Goal: Use online tool/utility: Use online tool/utility

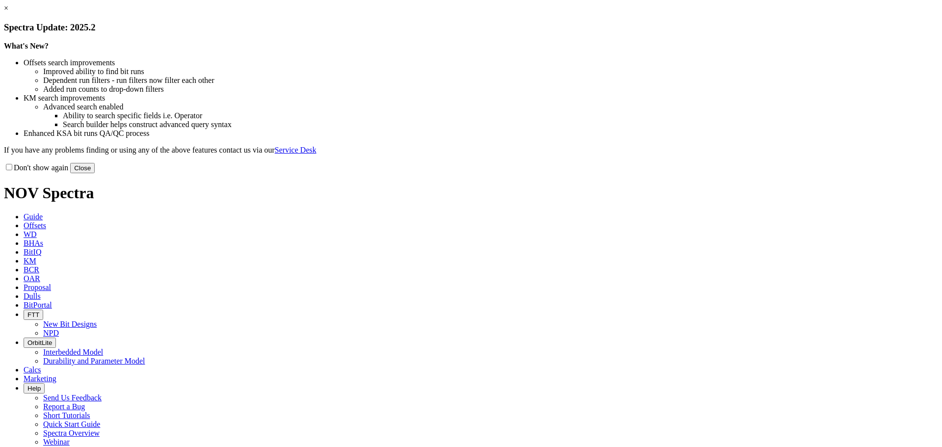
click at [95, 173] on button "Close" at bounding box center [82, 168] width 25 height 10
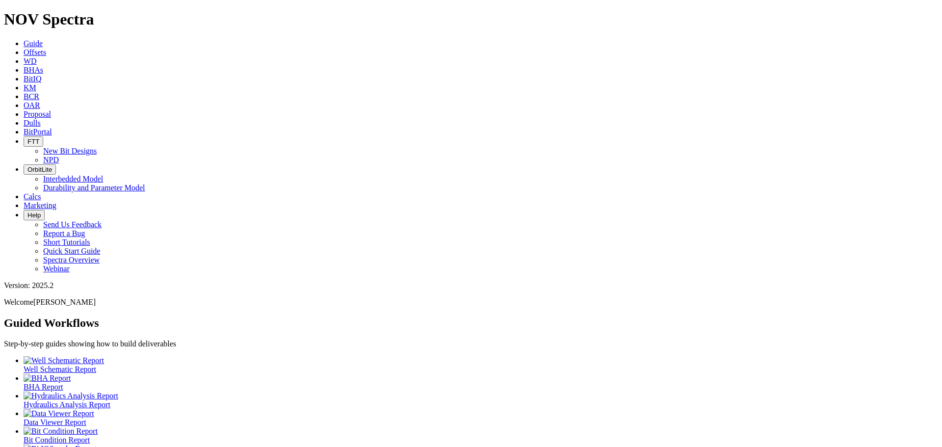
click at [24, 48] on icon at bounding box center [24, 52] width 0 height 8
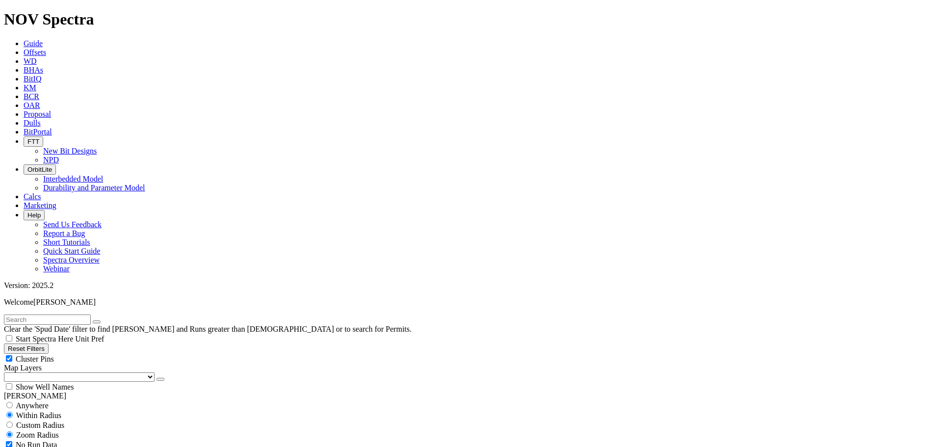
drag, startPoint x: 36, startPoint y: 337, endPoint x: 31, endPoint y: 337, distance: 5.4
type input "[DATE]"
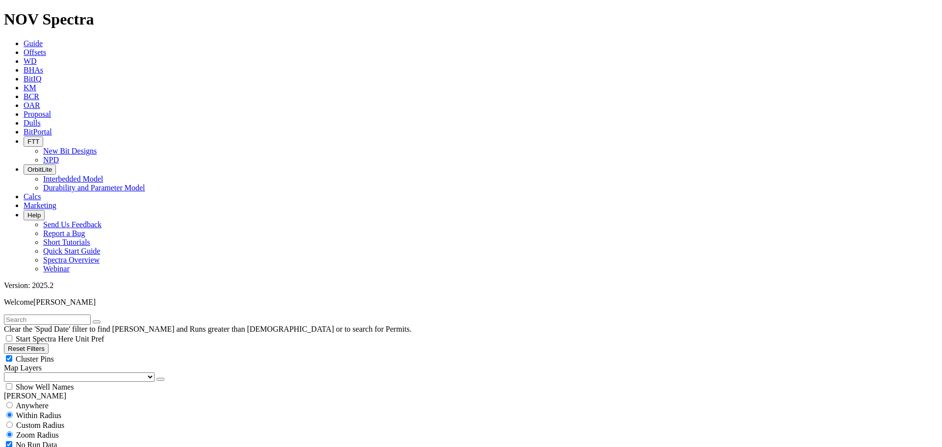
scroll to position [687, 0]
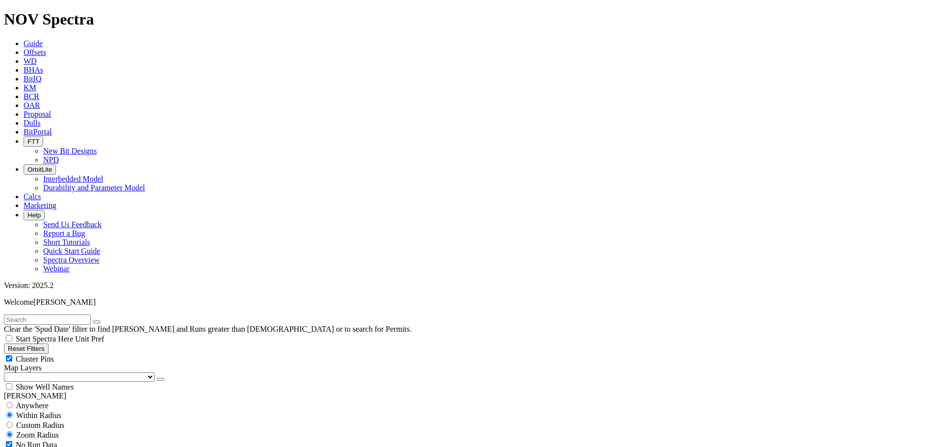
type input "13000"
checkbox input "false"
type input "13000"
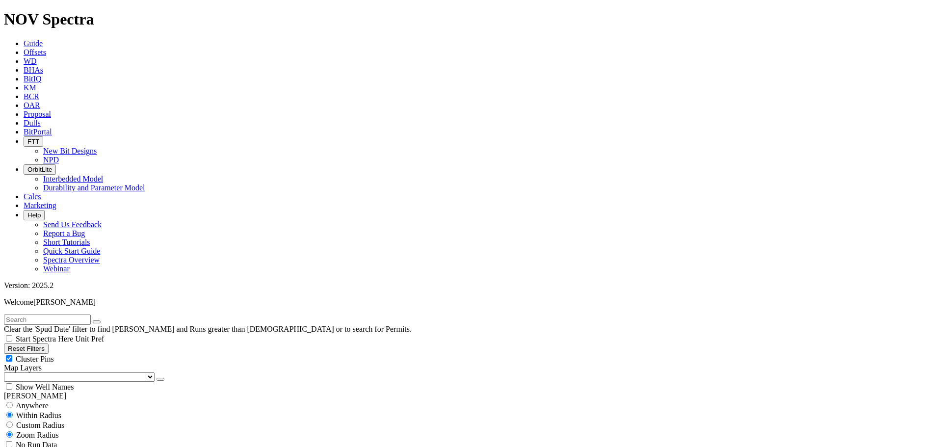
select select "? number:8.75 ?"
click at [98, 354] on div "Cluster Pins" at bounding box center [471, 359] width 934 height 10
checkbox input "false"
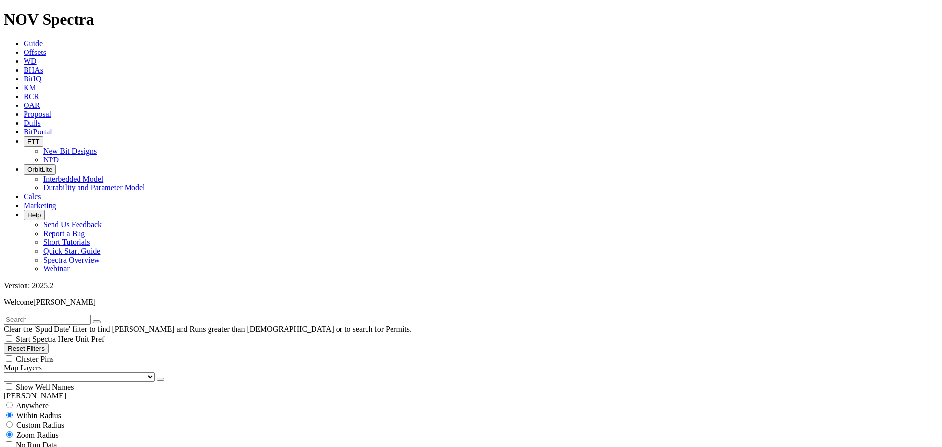
click at [60, 372] on select "US Counties [GEOGRAPHIC_DATA], [GEOGRAPHIC_DATA] [GEOGRAPHIC_DATA], [GEOGRAPHIC…" at bounding box center [79, 376] width 151 height 9
click at [7, 372] on select "US Counties [GEOGRAPHIC_DATA], [GEOGRAPHIC_DATA] [GEOGRAPHIC_DATA], [GEOGRAPHIC…" at bounding box center [79, 376] width 151 height 9
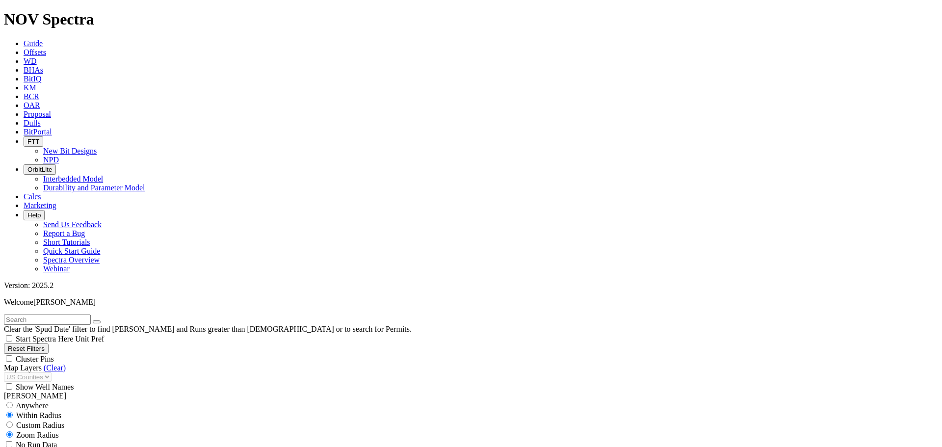
type input "140"
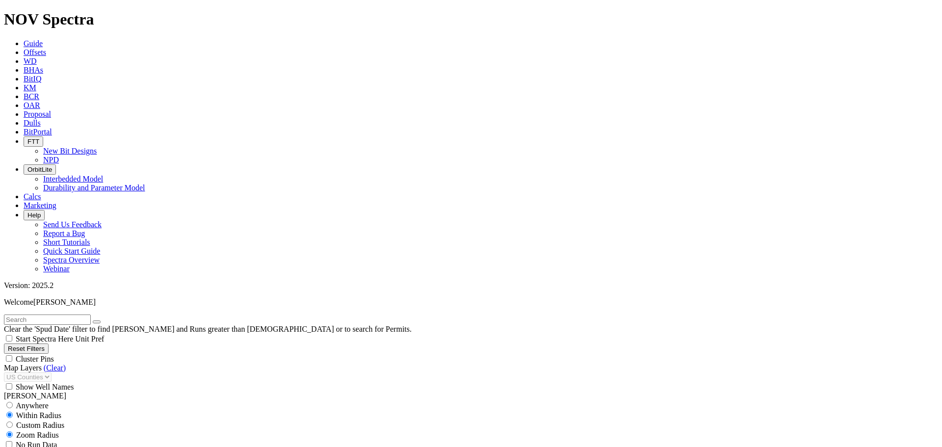
type input "6000"
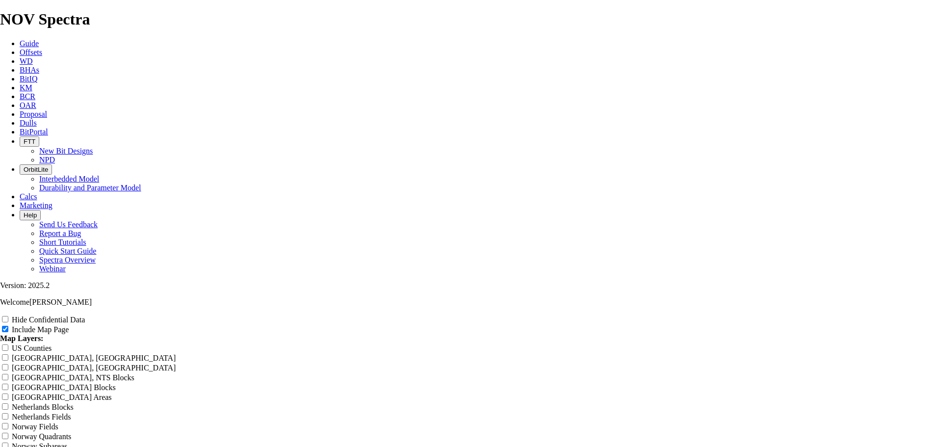
scroll to position [1374, 0]
drag, startPoint x: 407, startPoint y: 402, endPoint x: 437, endPoint y: 410, distance: 31.1
copy td "[PERSON_NAME]-MAY-[PERSON_NAME] SA1 01H"
drag, startPoint x: 408, startPoint y: 422, endPoint x: 433, endPoint y: 424, distance: 25.1
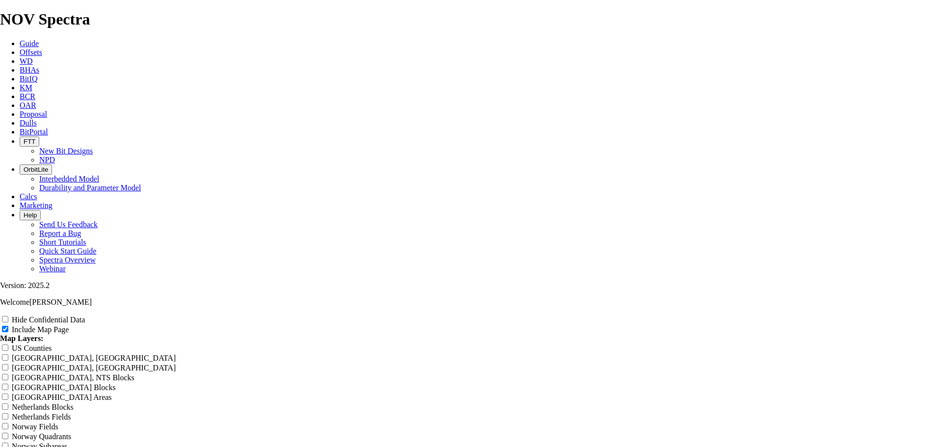
drag, startPoint x: 407, startPoint y: 385, endPoint x: 435, endPoint y: 385, distance: 28.5
drag, startPoint x: 431, startPoint y: 386, endPoint x: 417, endPoint y: 383, distance: 14.4
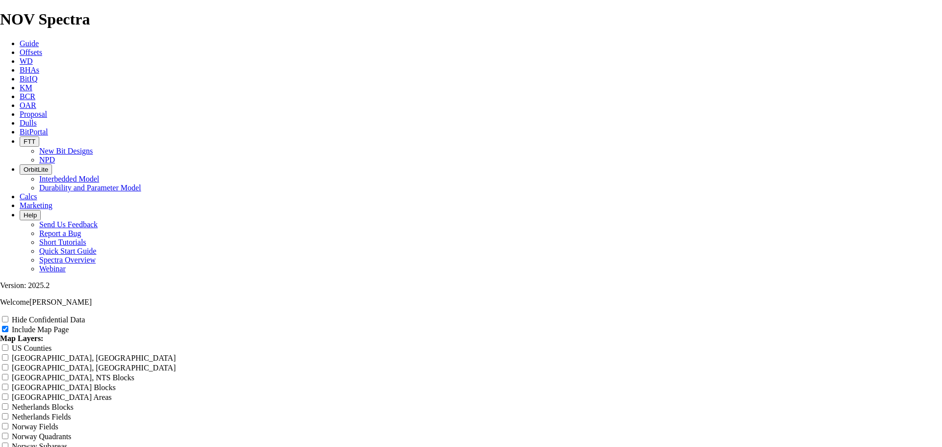
drag, startPoint x: 407, startPoint y: 386, endPoint x: 439, endPoint y: 387, distance: 31.4
copy td "STEELHEAD M 12H"
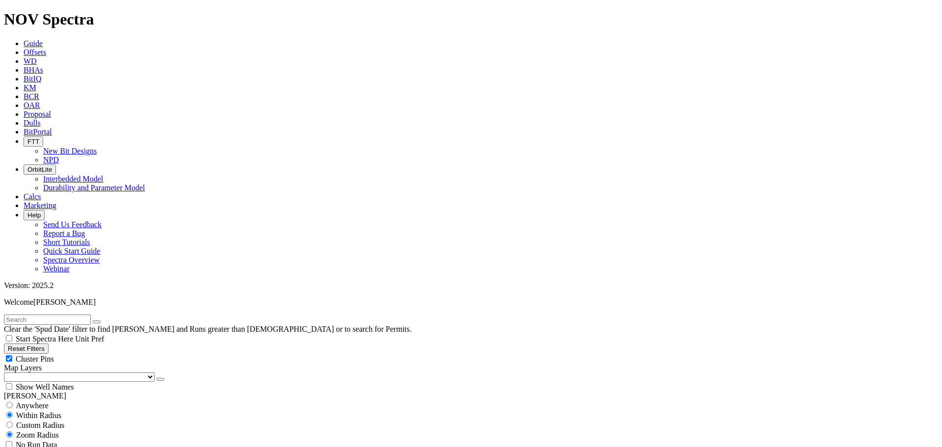
scroll to position [458, 0]
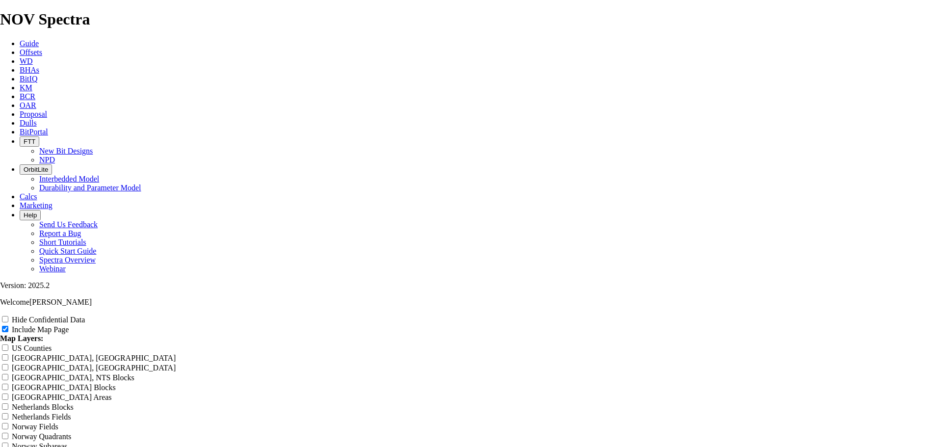
scroll to position [1374, 0]
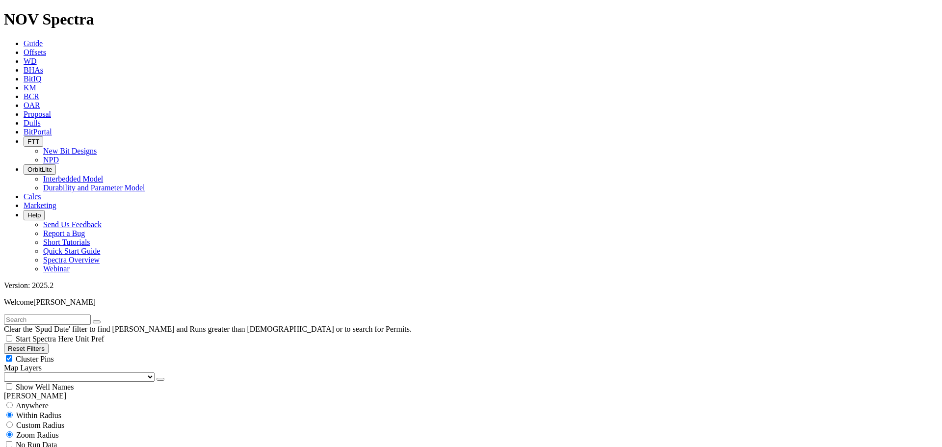
scroll to position [648, 0]
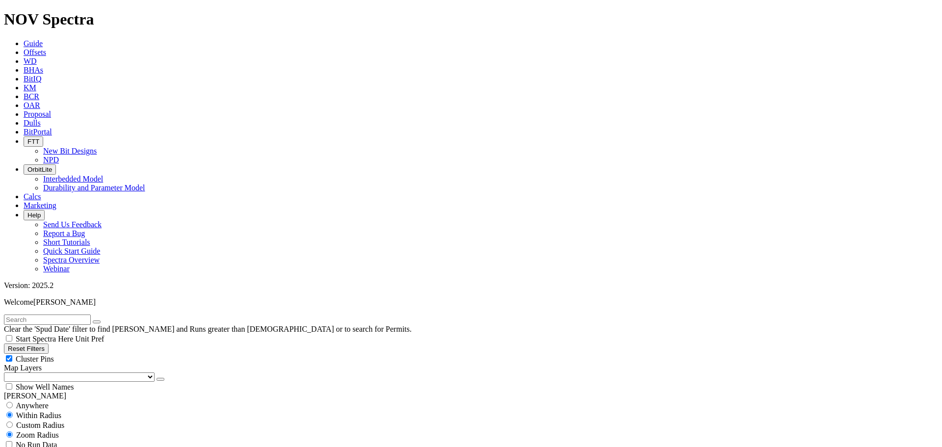
click at [59, 372] on select "US Counties [GEOGRAPHIC_DATA], [GEOGRAPHIC_DATA] [GEOGRAPHIC_DATA], [GEOGRAPHIC…" at bounding box center [79, 376] width 151 height 9
click at [7, 372] on select "US Counties [GEOGRAPHIC_DATA], [GEOGRAPHIC_DATA] [GEOGRAPHIC_DATA], [GEOGRAPHIC…" at bounding box center [79, 376] width 151 height 9
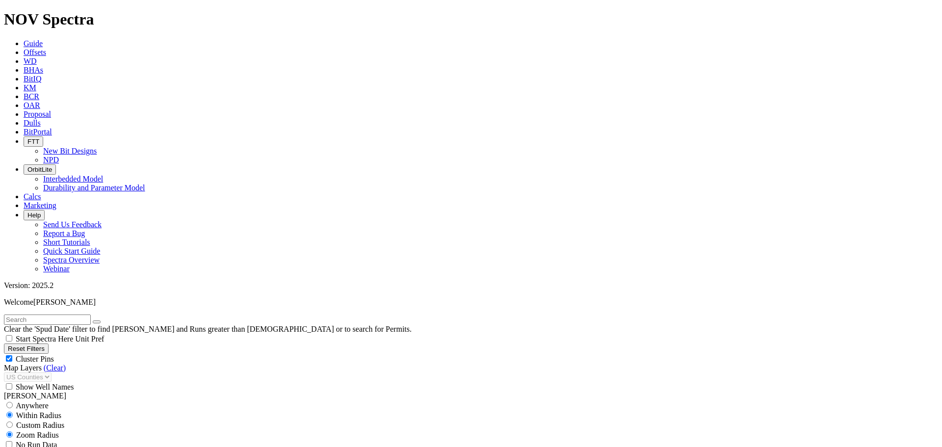
scroll to position [647, 0]
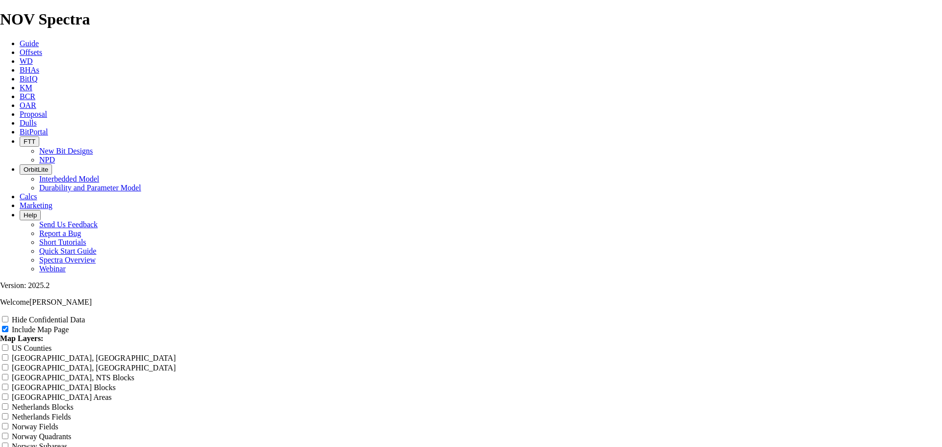
scroll to position [1144, 0]
drag, startPoint x: 552, startPoint y: 155, endPoint x: 347, endPoint y: 153, distance: 205.1
type input "*"
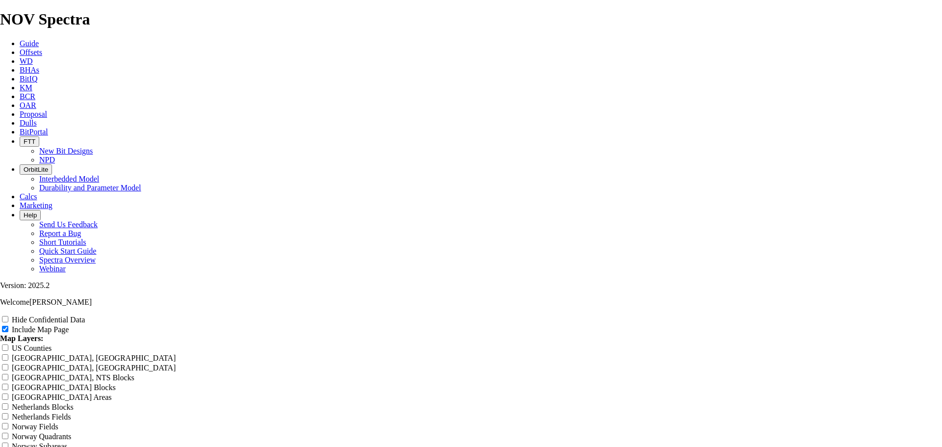
type input "*"
type input "*."
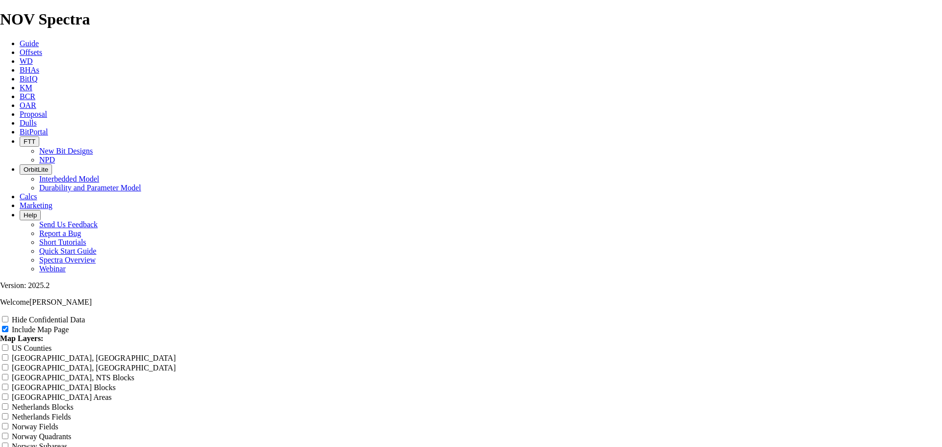
type input "*."
type input "*"
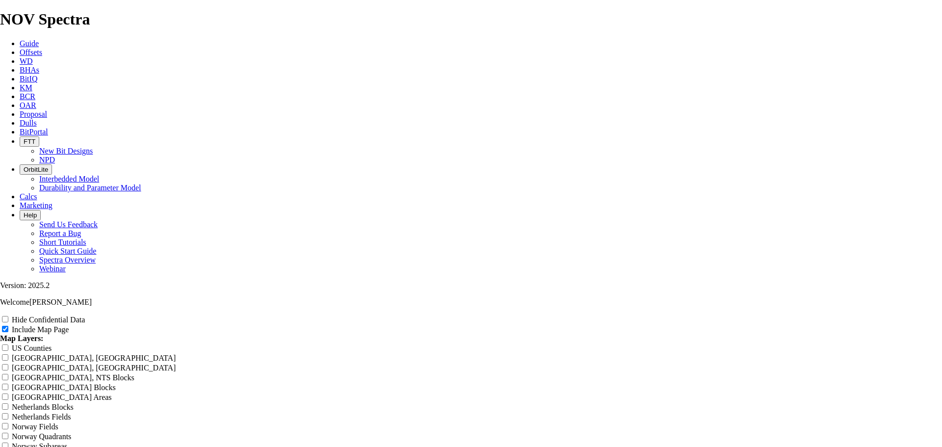
type input "*"
type input "8"
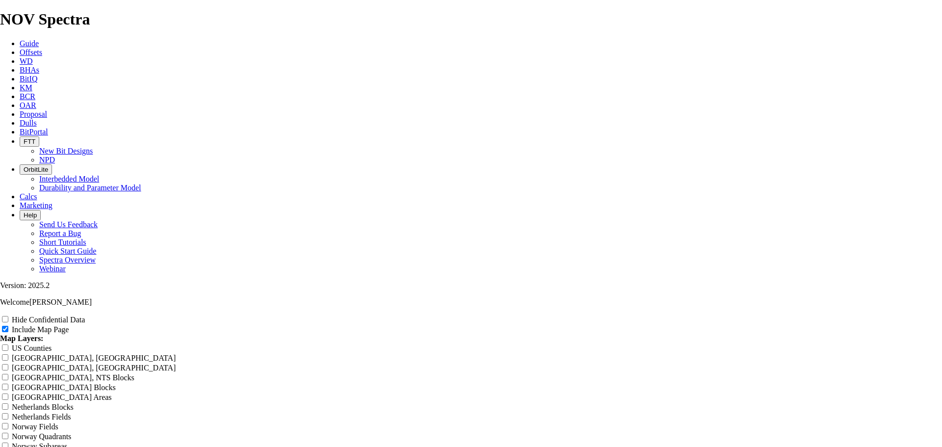
type input "8"
type input "8."
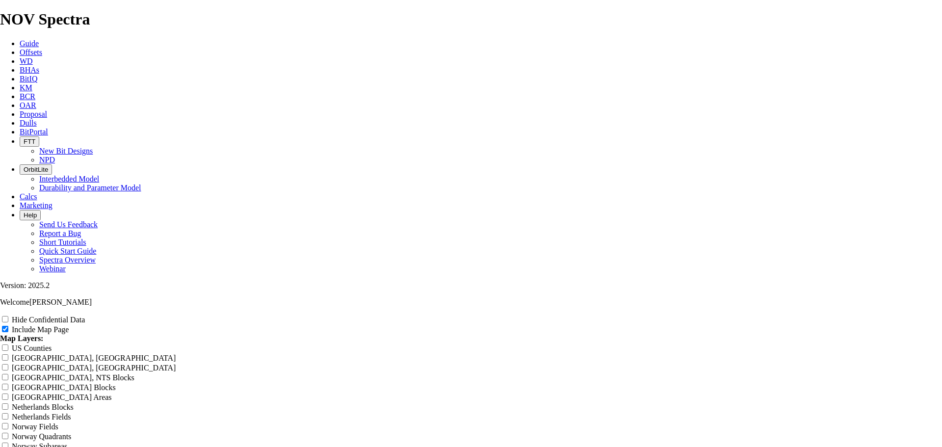
type input "8."
type input "8.7"
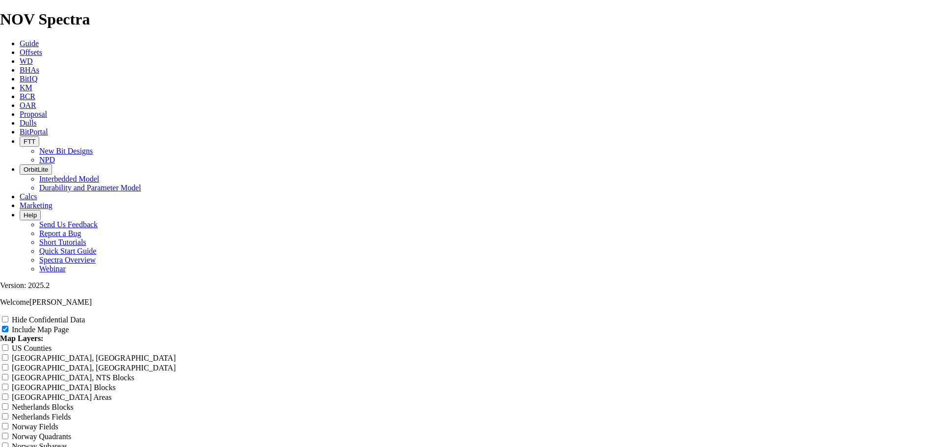
type input "8.7"
type input "8.75"
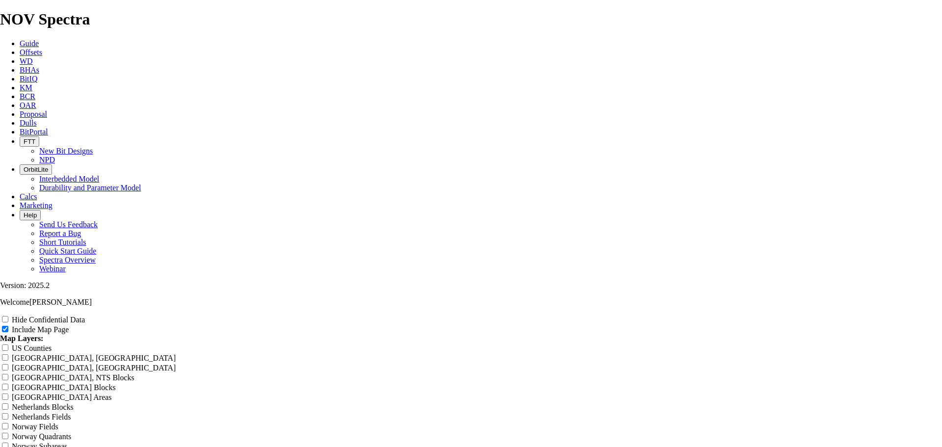
type input "8.75"
type input "8.75 E"
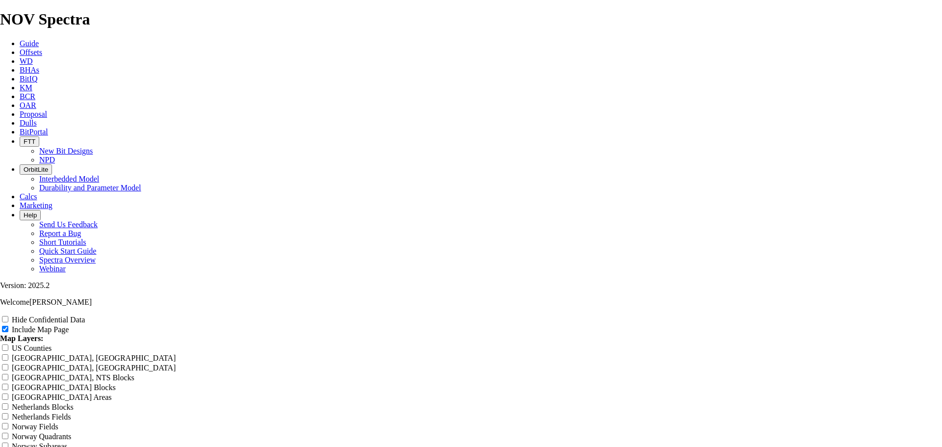
type input "8.75 E"
type input "8.75 E1"
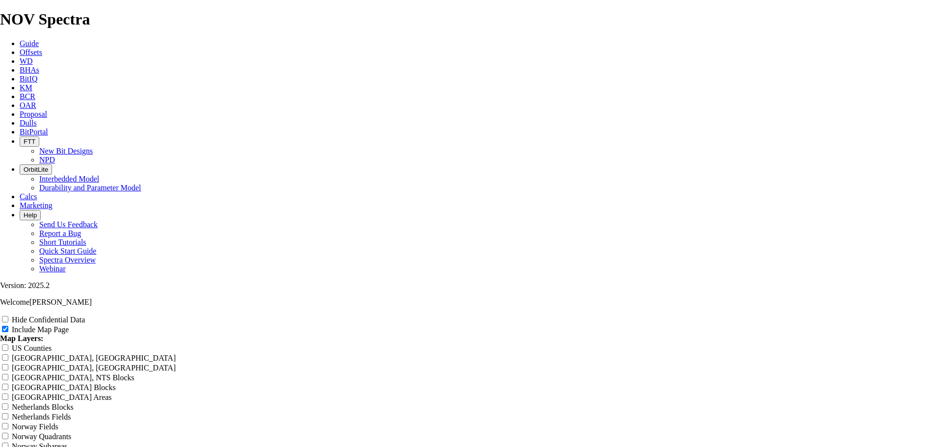
type input "8.75 E1"
type input "8.75 E15"
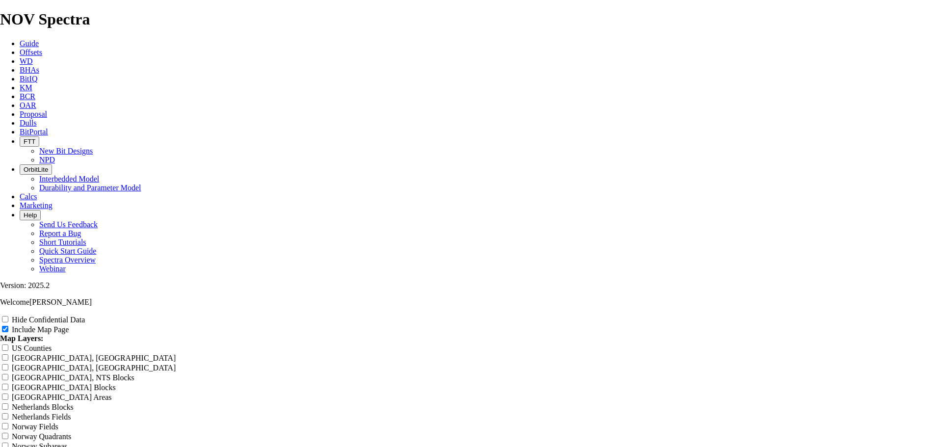
type input "8.75 E15"
type input "8.75 E151"
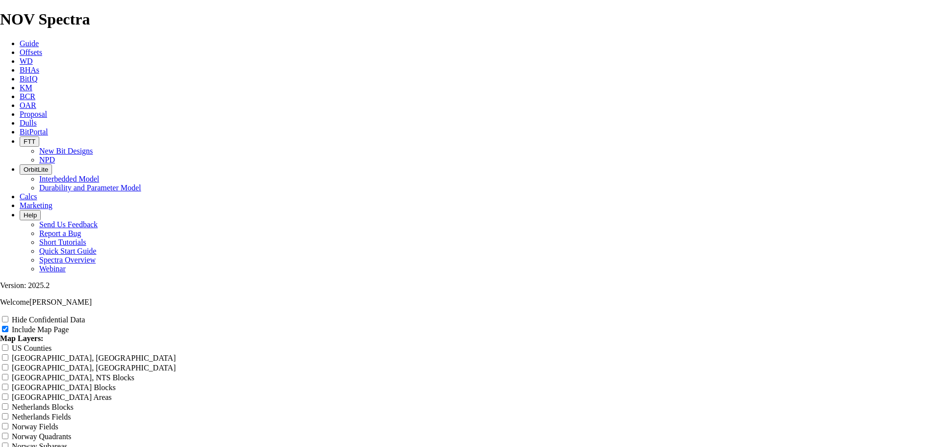
type input "8.75 E151"
type input "8.75 E1514"
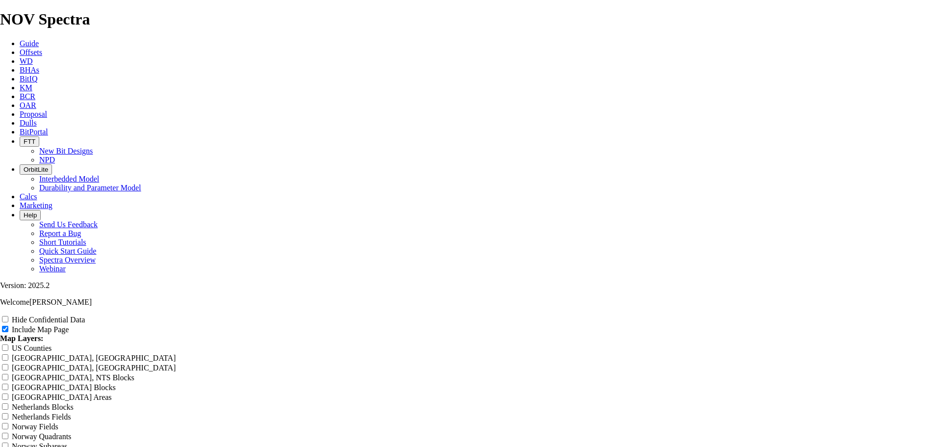
type input "8.75 E1514"
type input "8.75 E1514-"
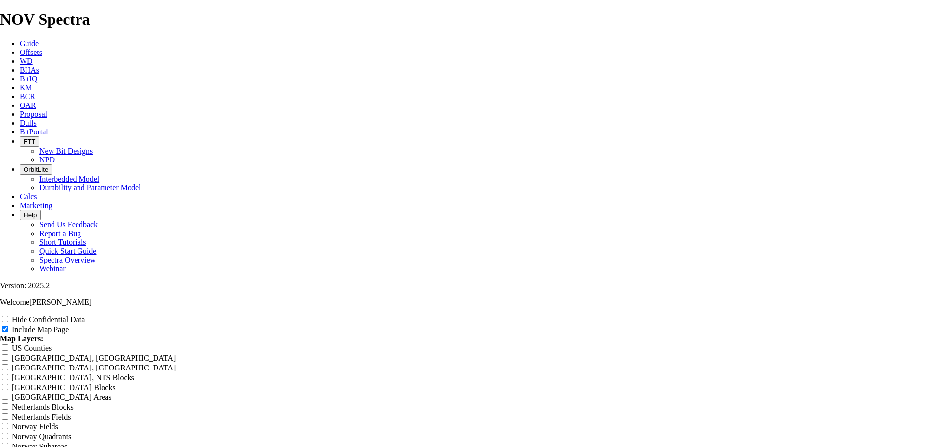
type input "8.75 E1514-"
type input "8.75 E1514-A"
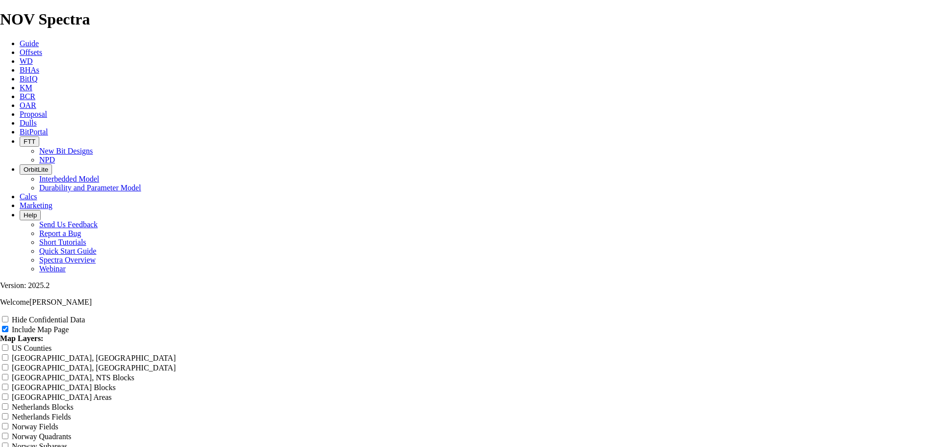
type input "8.75 E1514-A"
type input "8.75 E1514-A1"
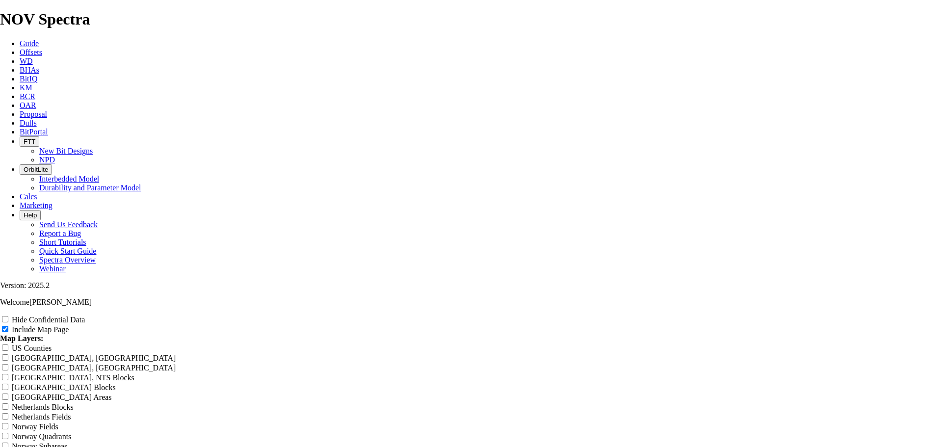
type input "8.75 E1514-A1"
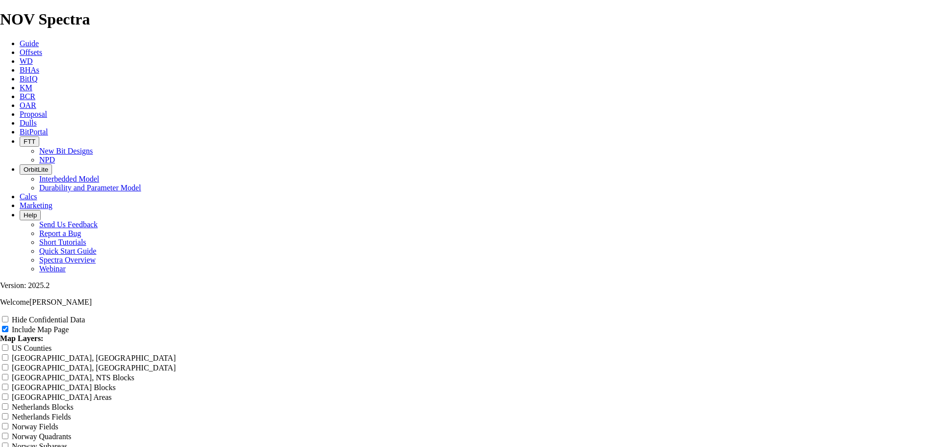
type input "8.75 E1514-A1 F"
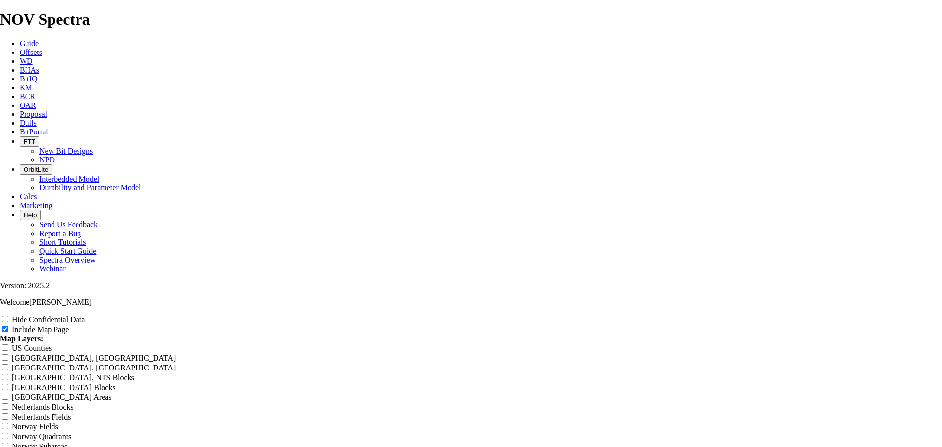
type input "8.75 E1514-A1"
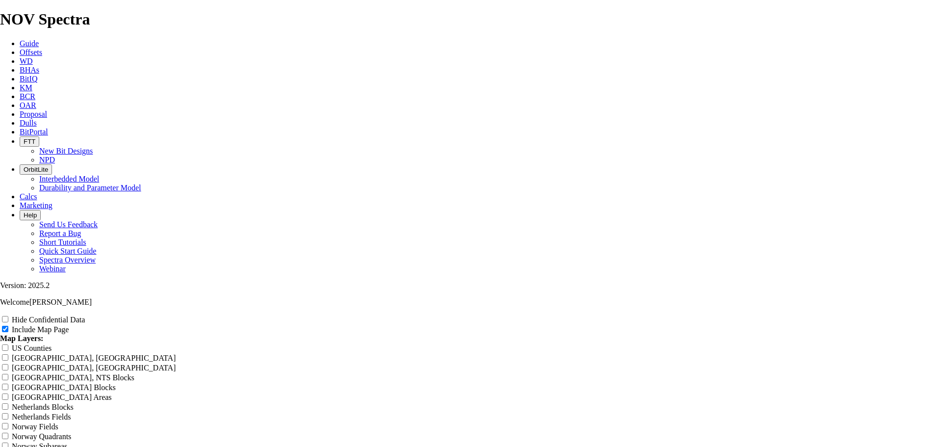
type input "8.75 E1514-A1 -"
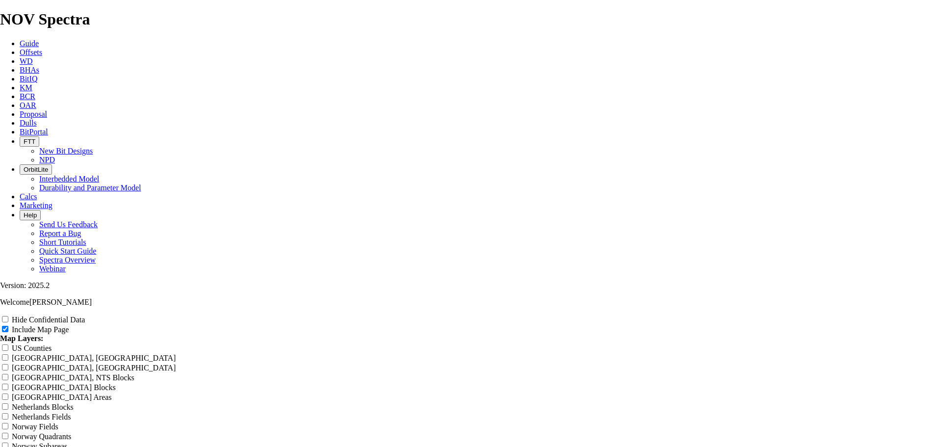
type input "8.75 E1514-A1 -"
type input "8.75 E1514-A1 - C"
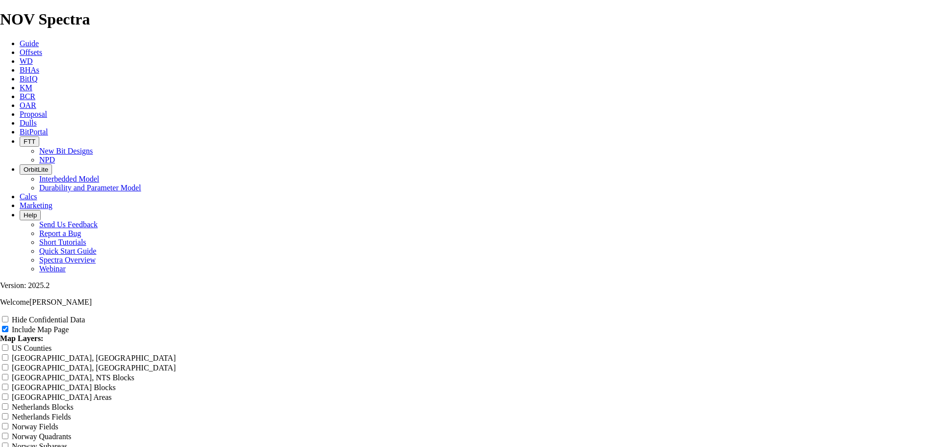
type input "8.75 E1514-A1 - C"
type input "8.75 E1514-A1 - Cu"
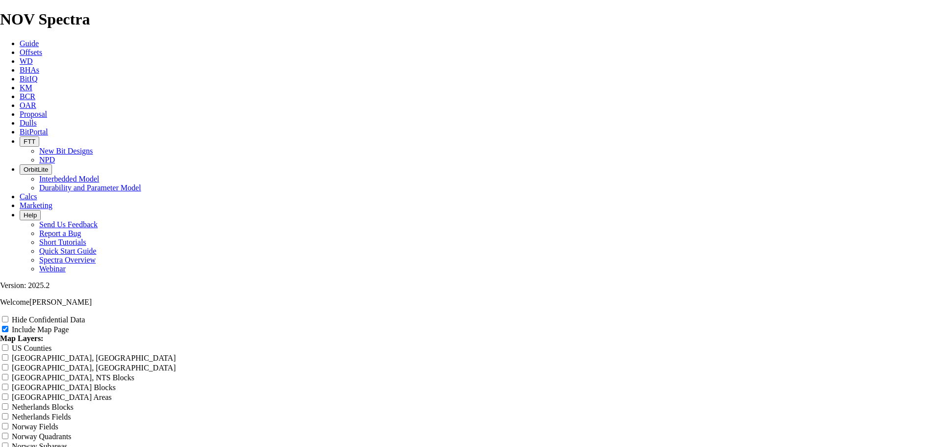
type input "8.75 E1514-A1 - Cu"
type input "8.75 E1514-A1 - Cur"
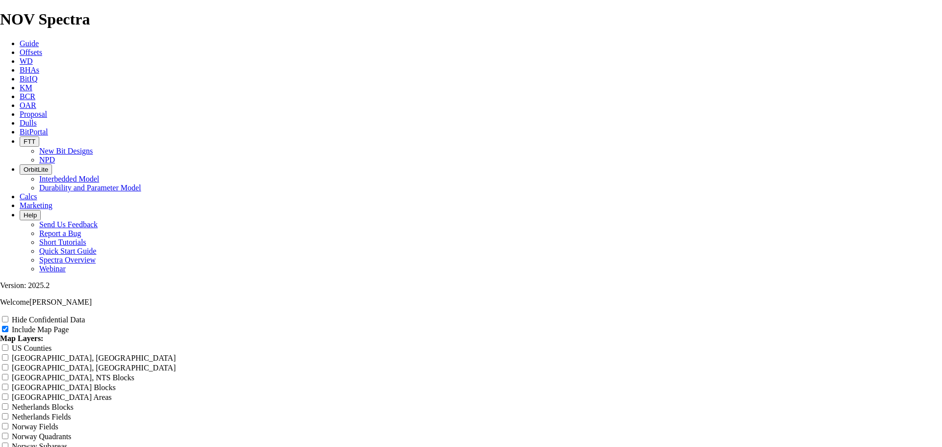
type input "8.75 E1514-A1 - Cur"
type input "8.75 E1514-A1 - Curv"
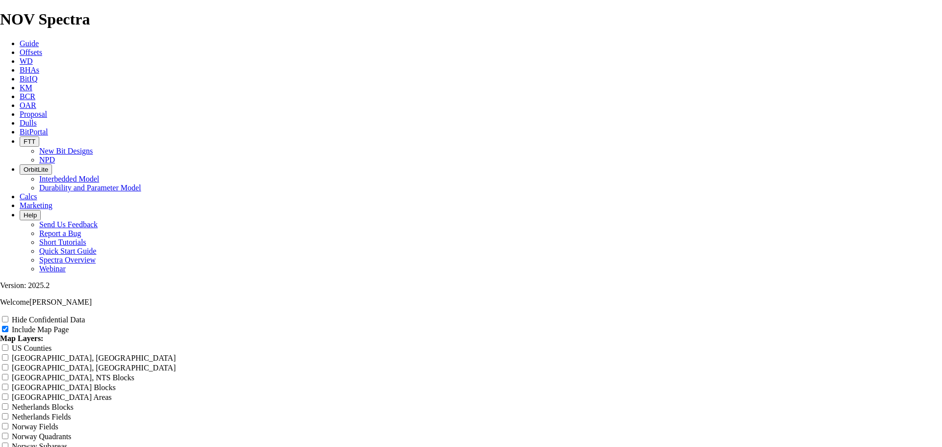
type input "8.75 E1514-A1 - Curv"
type input "8.75 E1514-A1 - Curve"
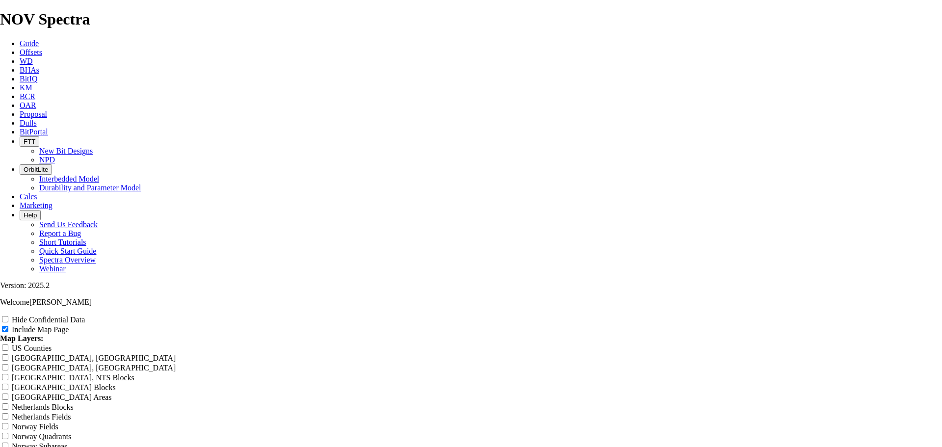
type input "8.75 E1514-A1 - Curve"
type input "8.75 E1514-A1 - Curve-"
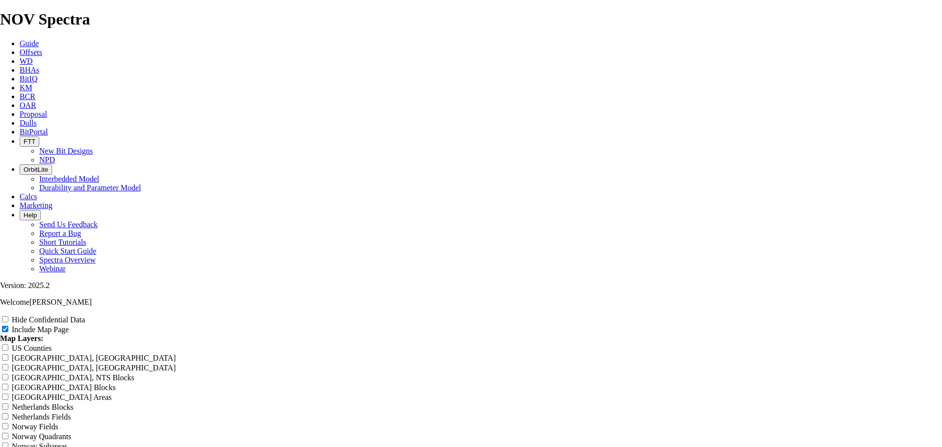
type input "8.75 E1514-A1 - Curve-"
type input "8.75 E1514-A1 - Curve-L"
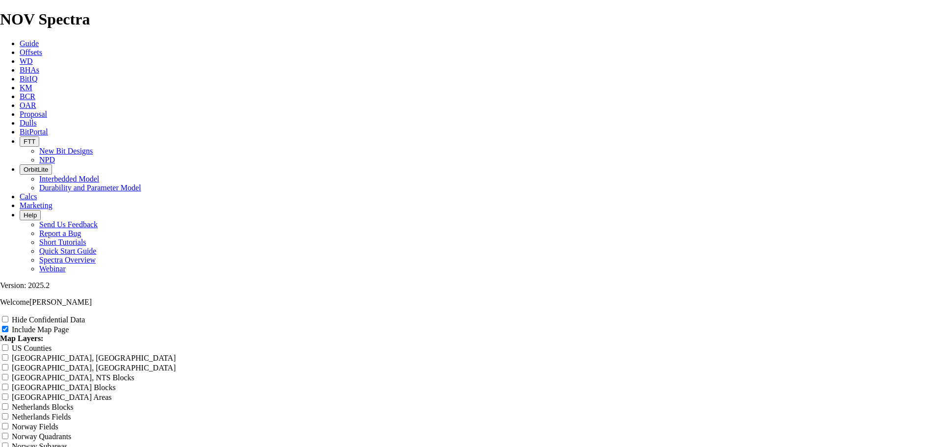
type input "8.75 E1514-A1 - Curve-L"
type input "8.75 E1514-A1 - Curve-La"
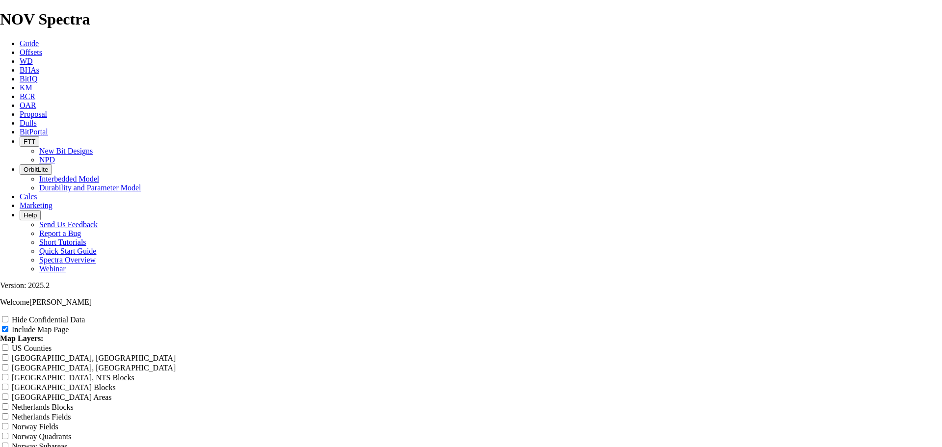
type input "8.75 E1514-A1 - Curve-La"
type input "8.75 E1514-A1 - Curve-Lat"
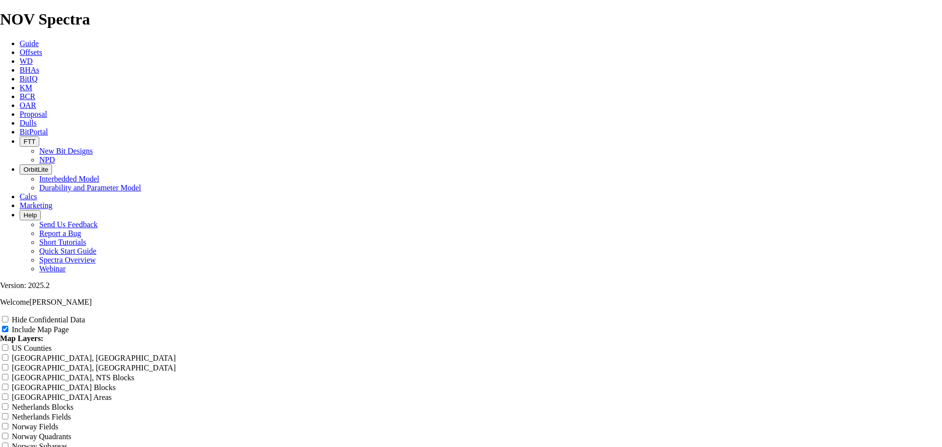
type input "8.75 E1514-A1 - Curve-Lat"
type input "8.75 E1514-A1 - Curve-Late"
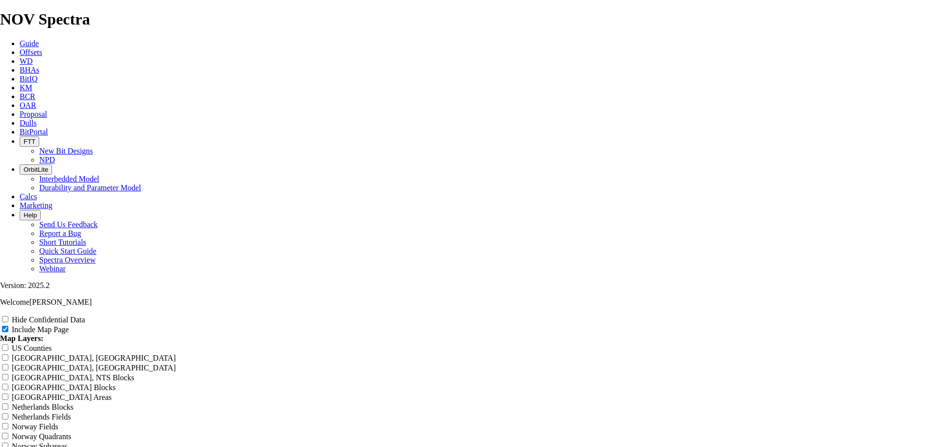
type input "8.75 E1514-A1 - Curve-Late"
type input "8.75 E1514-A1 - Curve-Later"
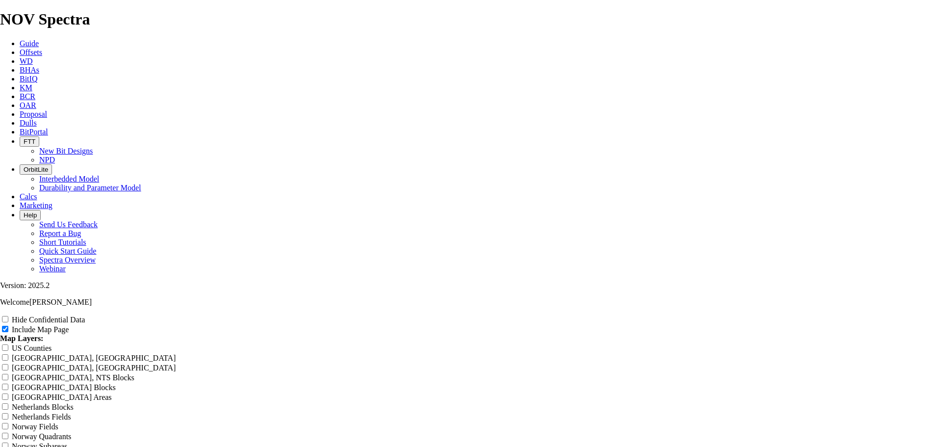
type input "8.75 E1514-A1 - Curve-Later"
type input "8.75 E1514-A1 - Curve-Latera"
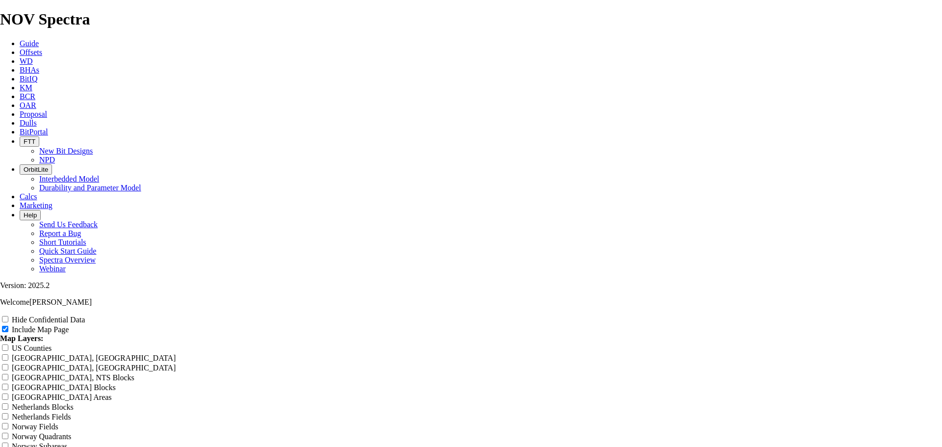
type input "8.75 E1514-A1 - Curve-Latera"
type input "8.75 E1514-A1 - Curve-Lateral"
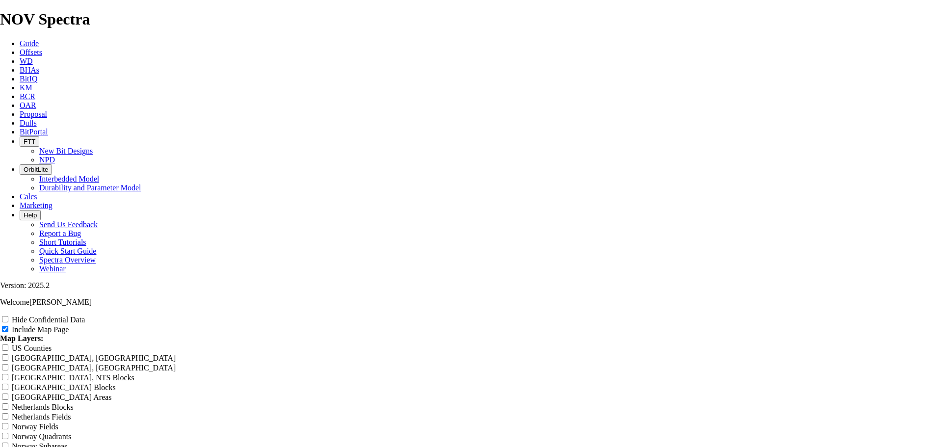
type input "8.75 E1514-A1 - Curve-Lateral"
type input "8.75 E1514-A1 - Curve-Lateral -"
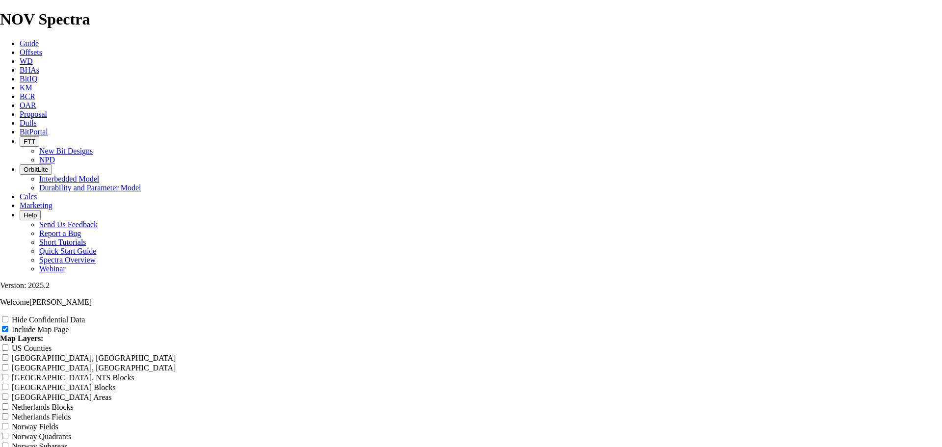
type input "8.75 E1514-A1 - Curve-Lateral -"
click at [8, 344] on input "US Counties" at bounding box center [5, 347] width 6 height 6
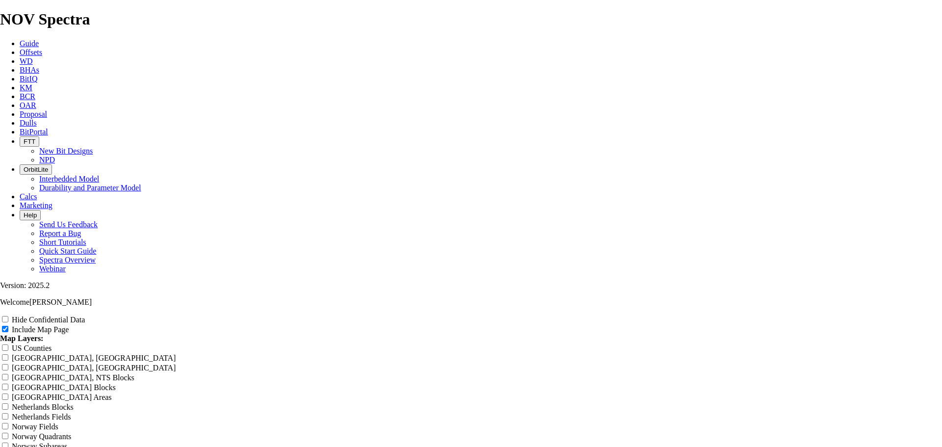
checkbox input "true"
type input "8.75 E1514-A1 - Curve-Lateral -"
type input "8.75 E1514-A1 - Curve-Lateral - F"
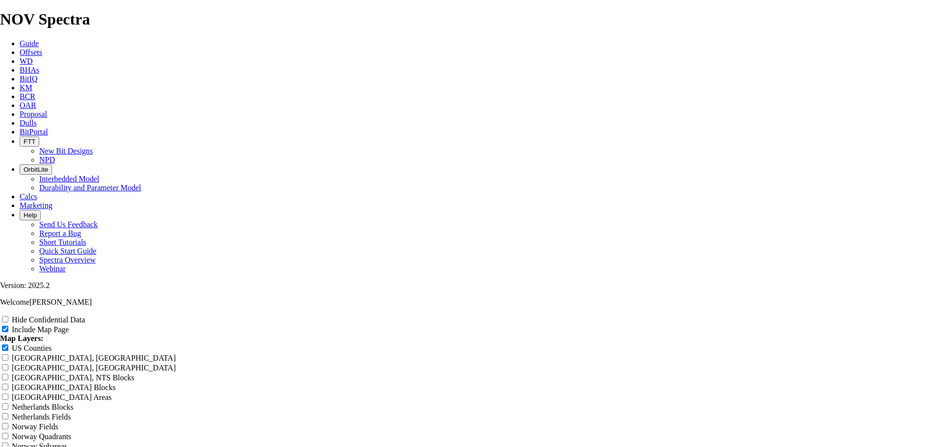
type input "8.75 E1514-A1 - Curve-Lateral - F"
type input "8.75 E1514-A1 - Curve-Lateral - Fa"
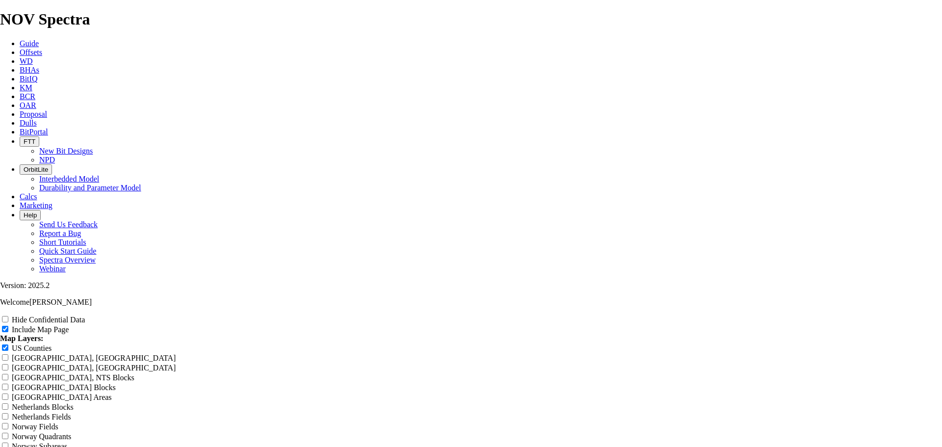
type input "8.75 E1514-A1 - Curve-Lateral - Fa"
type input "8.75 E1514-A1 - Curve-Lateral - Fas"
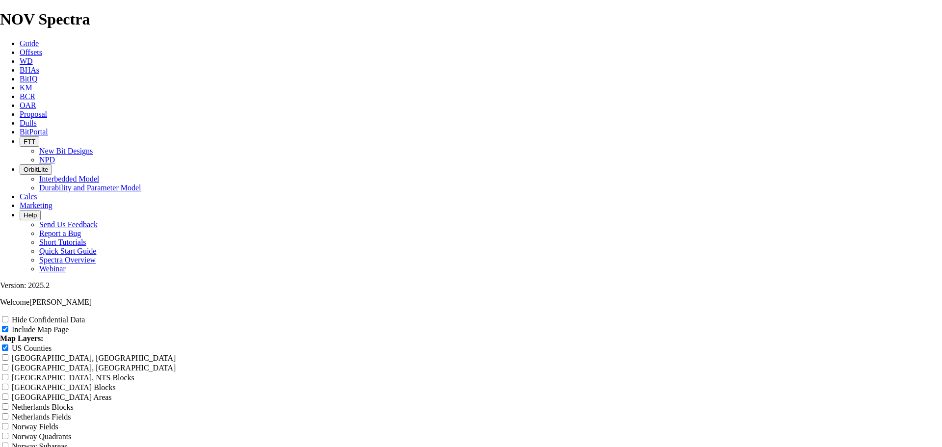
type input "8.75 E1514-A1 - Curve-Lateral - Fas"
type input "8.75 E1514-A1 - Curve-Lateral - Fast"
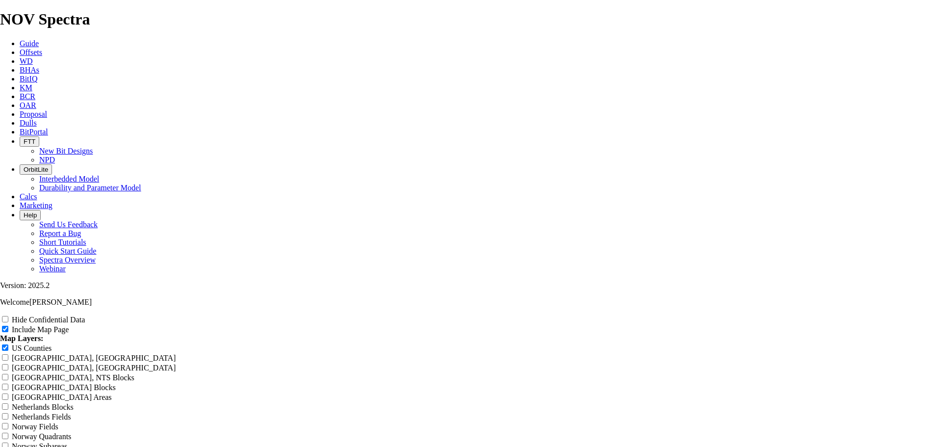
type input "8.75 E1514-A1 - Curve-Lateral - Fast"
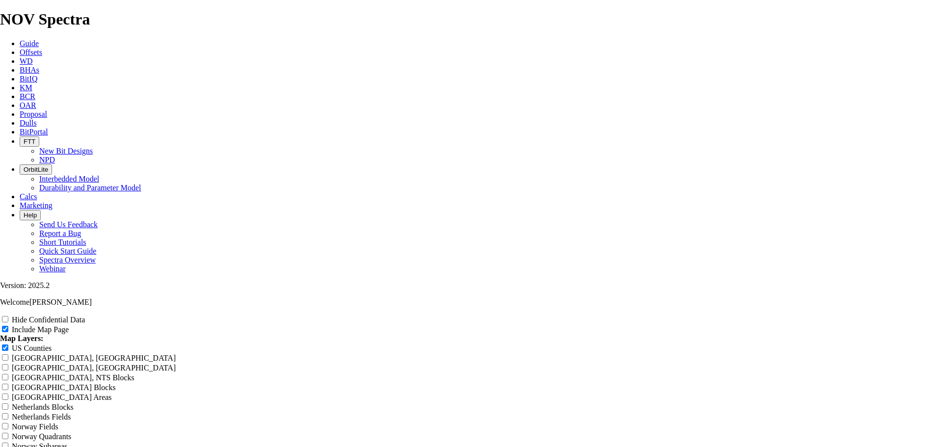
drag, startPoint x: 534, startPoint y: 221, endPoint x: 536, endPoint y: 229, distance: 7.8
drag, startPoint x: 576, startPoint y: 223, endPoint x: 571, endPoint y: 233, distance: 11.2
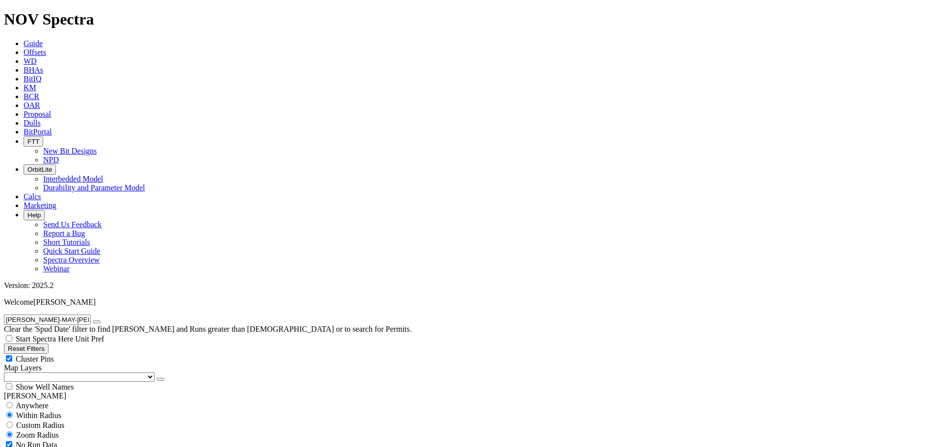
scroll to position [0, 2]
type input "[PERSON_NAME]-MAY-[PERSON_NAME] SA1 01H"
click at [97, 322] on icon "button" at bounding box center [97, 322] width 0 height 0
paste input "STEELHEAD M 12H"
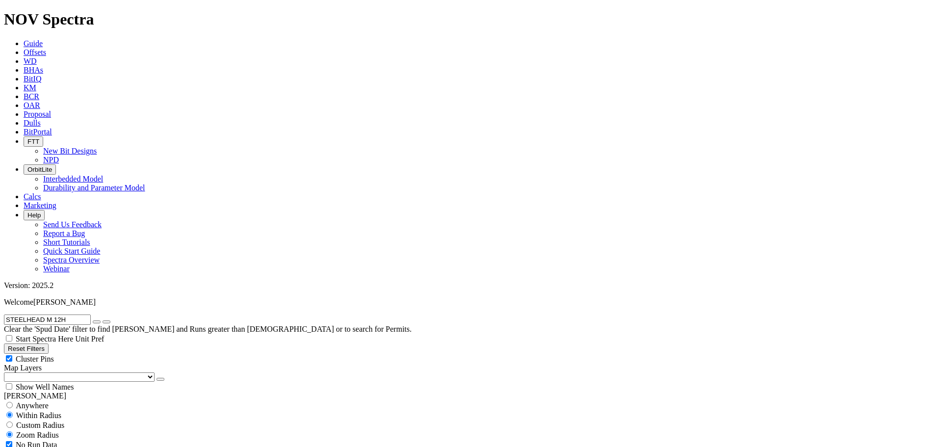
drag, startPoint x: 94, startPoint y: 45, endPoint x: 7, endPoint y: 38, distance: 87.1
click at [7, 314] on input "STEELHEAD M 12H" at bounding box center [47, 319] width 87 height 10
type input "SM energy"
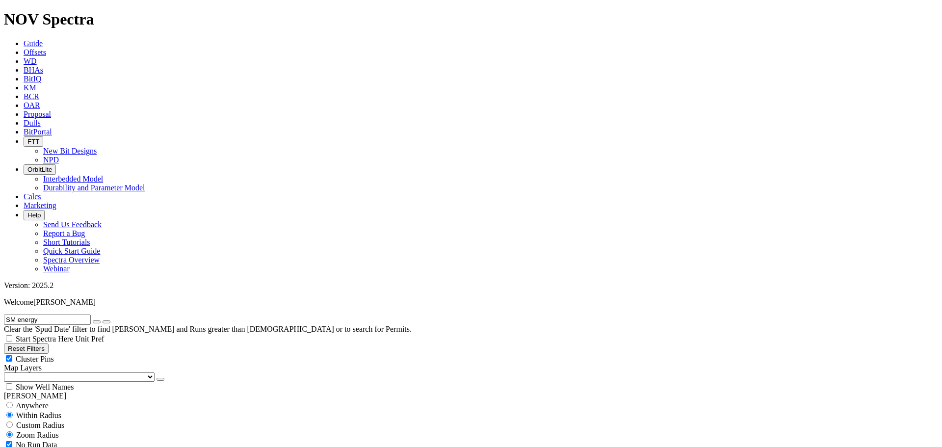
select select "8.75"
checkbox input "false"
select select "? number:8.75 ?"
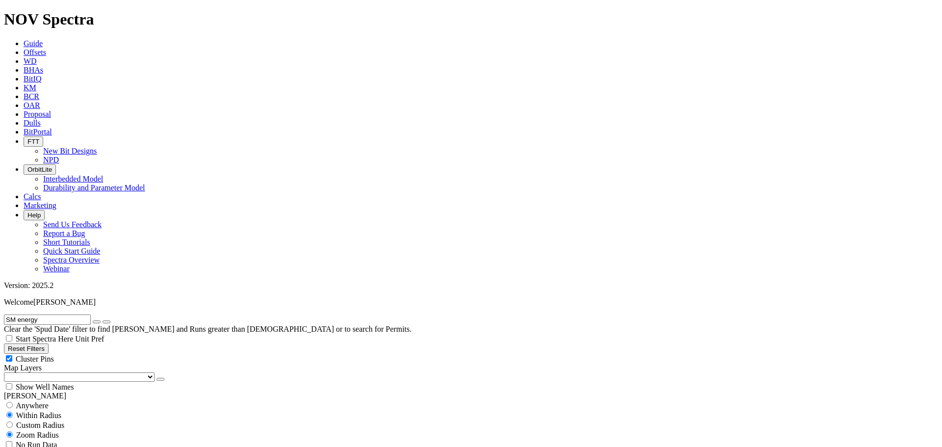
scroll to position [801, 0]
type input "13000"
